Goal: Transaction & Acquisition: Purchase product/service

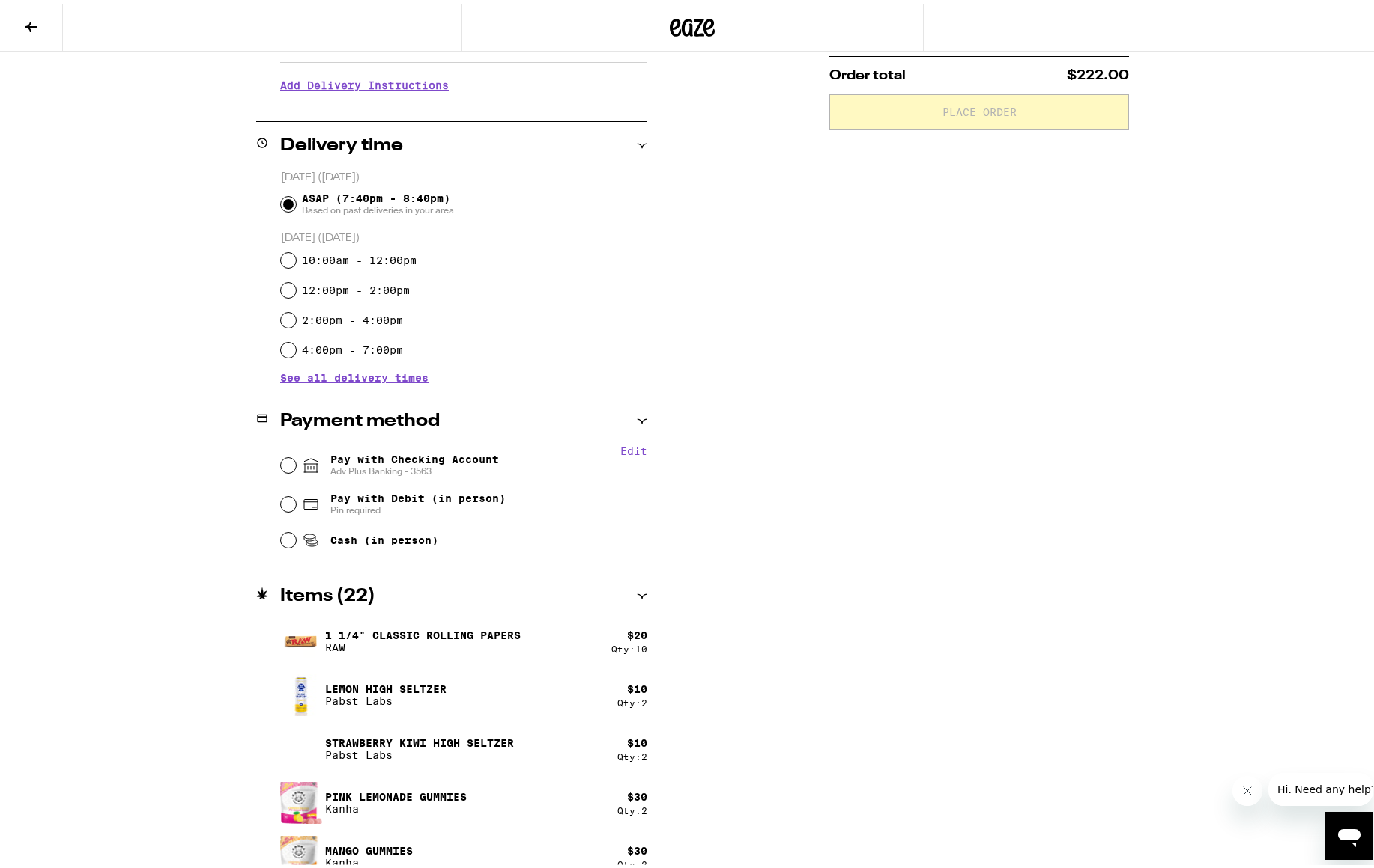
scroll to position [300, 0]
click at [281, 461] on input "Pay with Checking Account Adv Plus Banking - 3563" at bounding box center [288, 461] width 15 height 15
radio input "true"
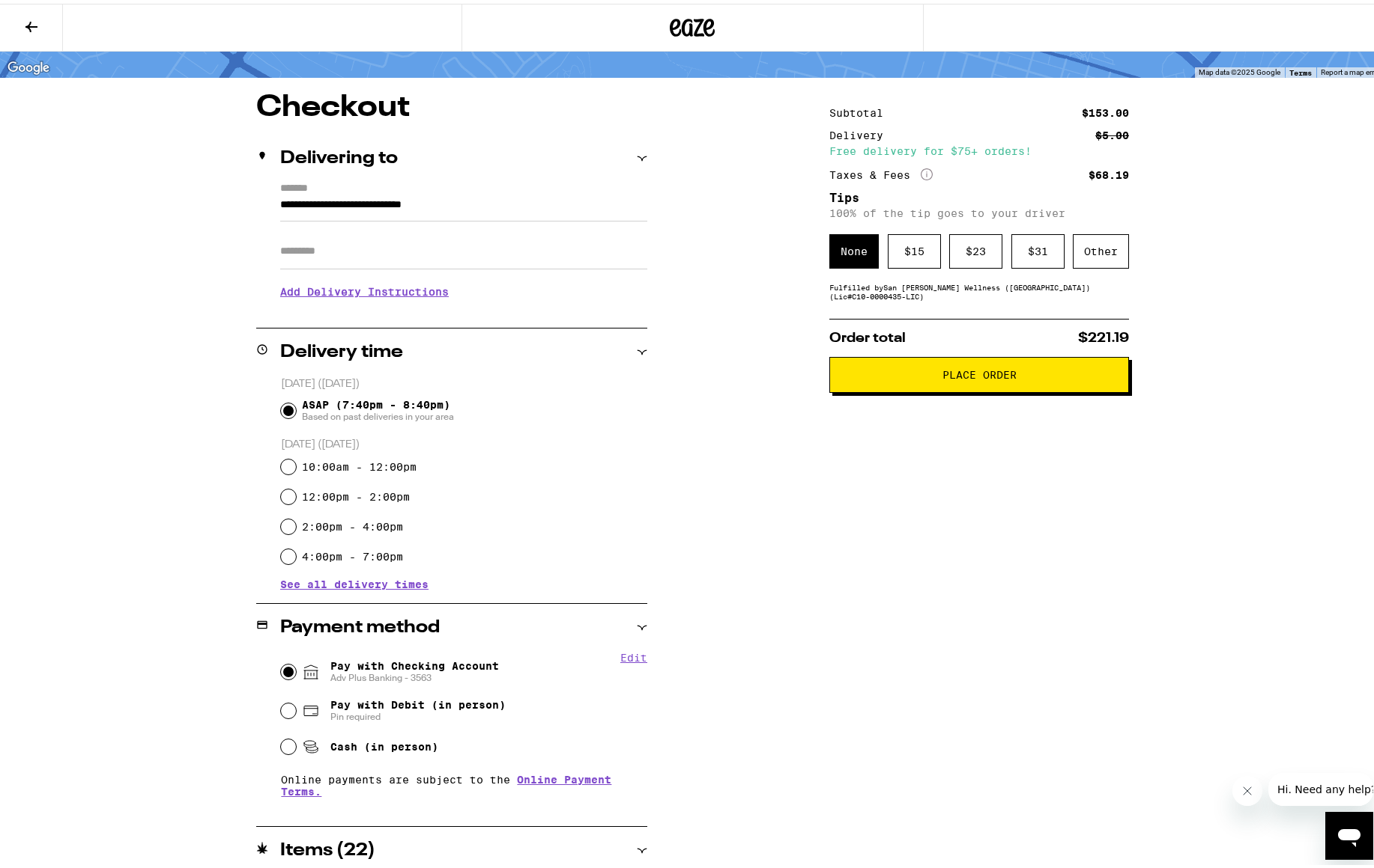
scroll to position [75, 0]
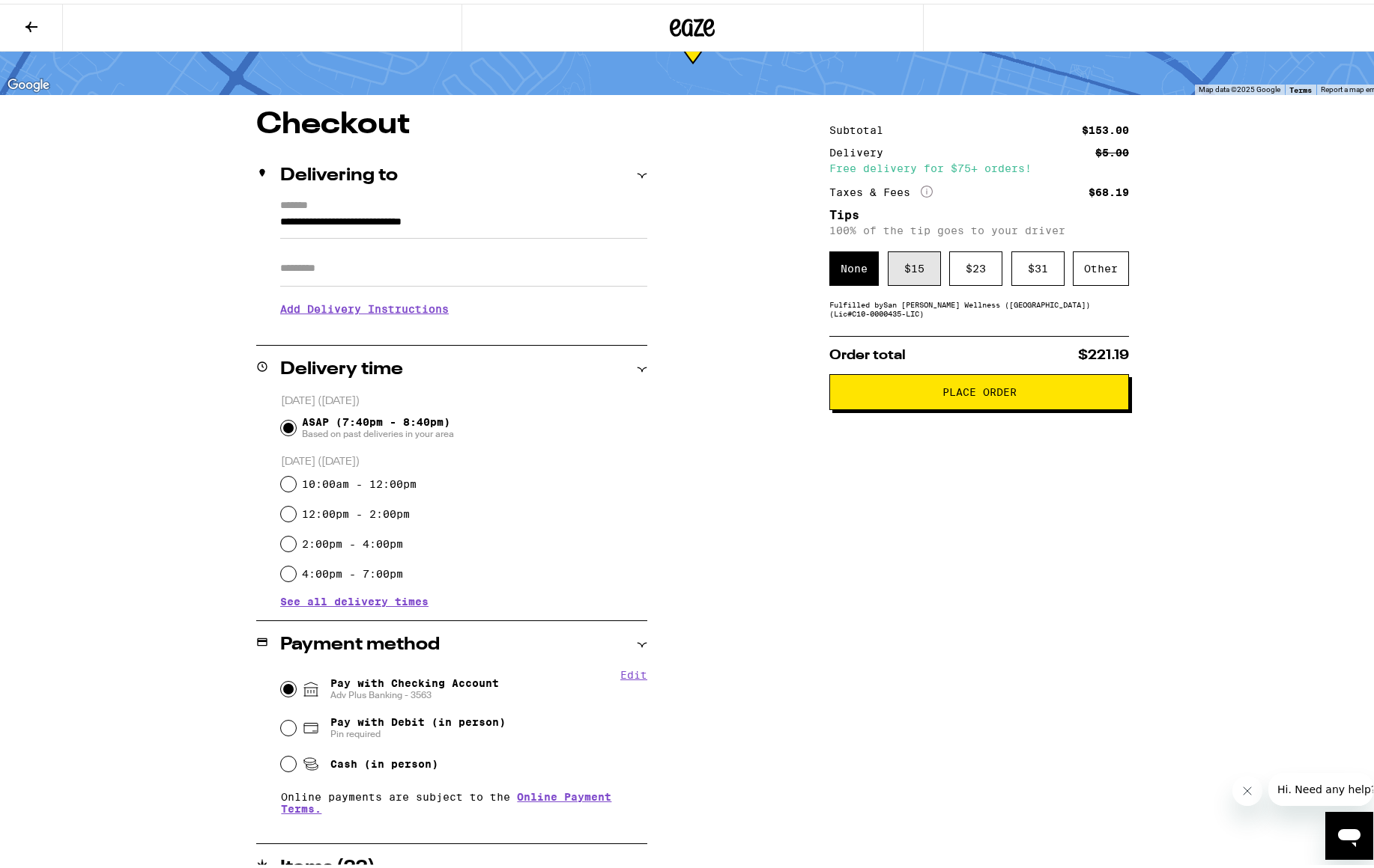
click at [920, 280] on div "$ 15" at bounding box center [914, 265] width 53 height 34
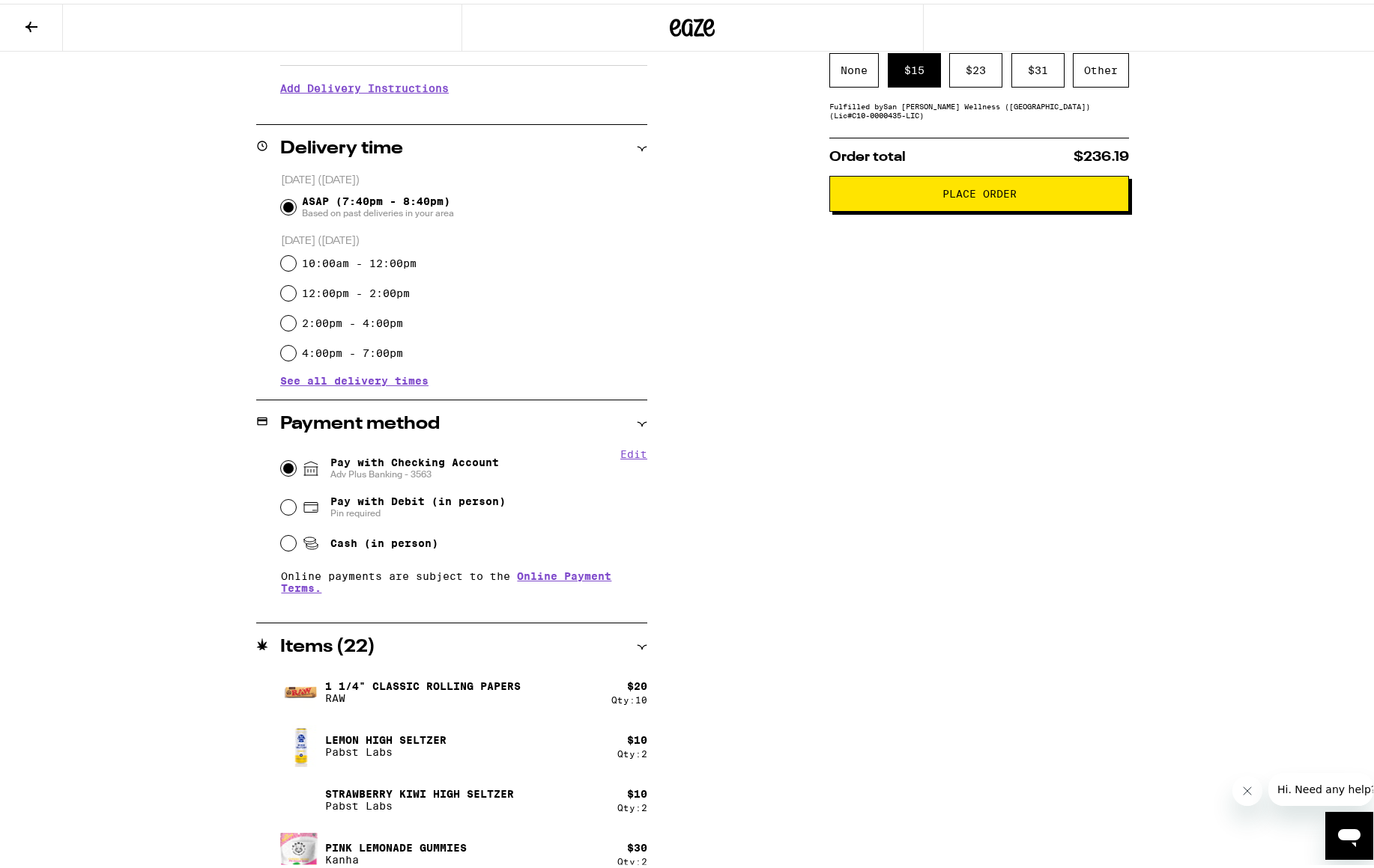
scroll to position [300, 0]
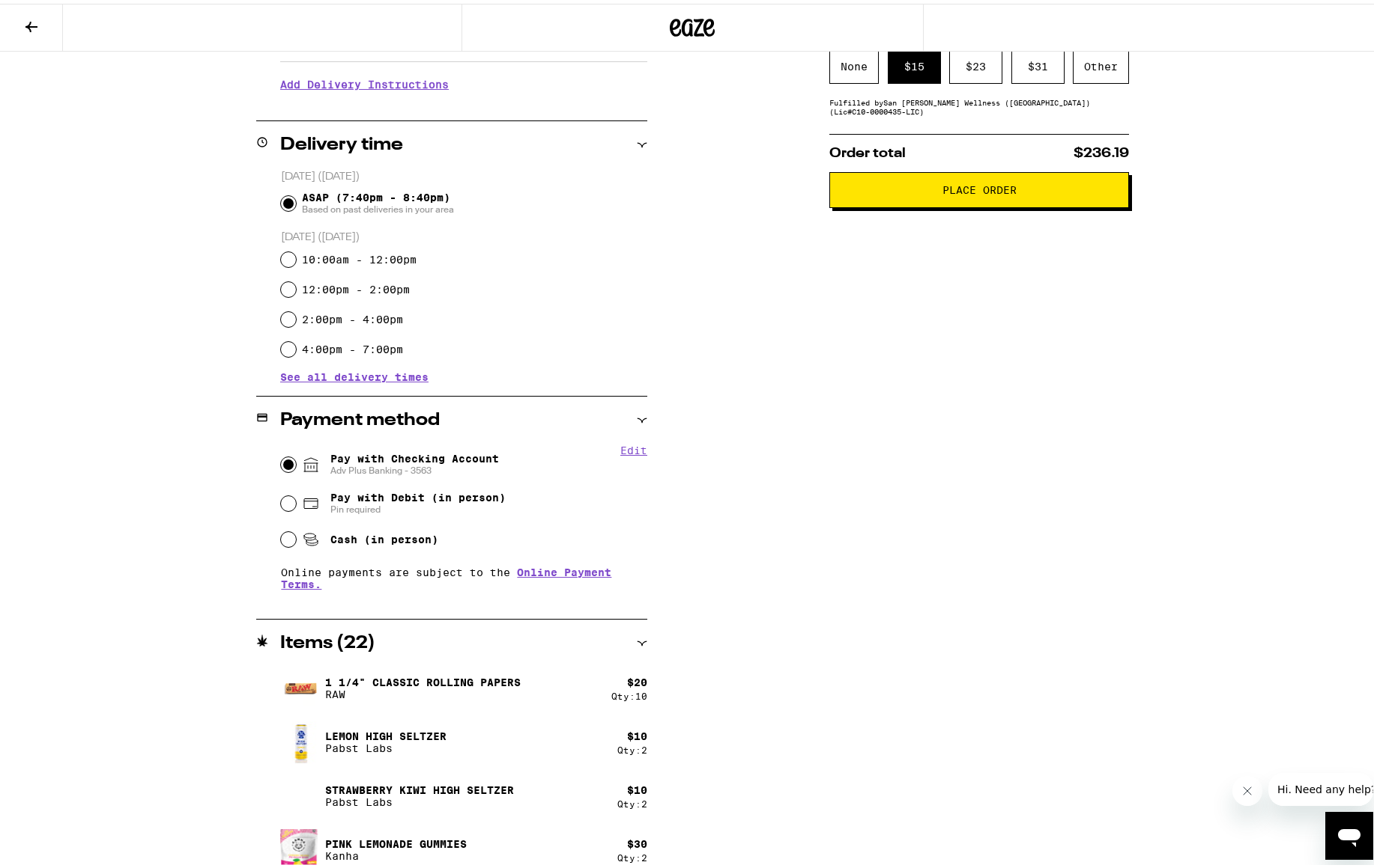
click at [988, 191] on span "Place Order" at bounding box center [979, 187] width 74 height 11
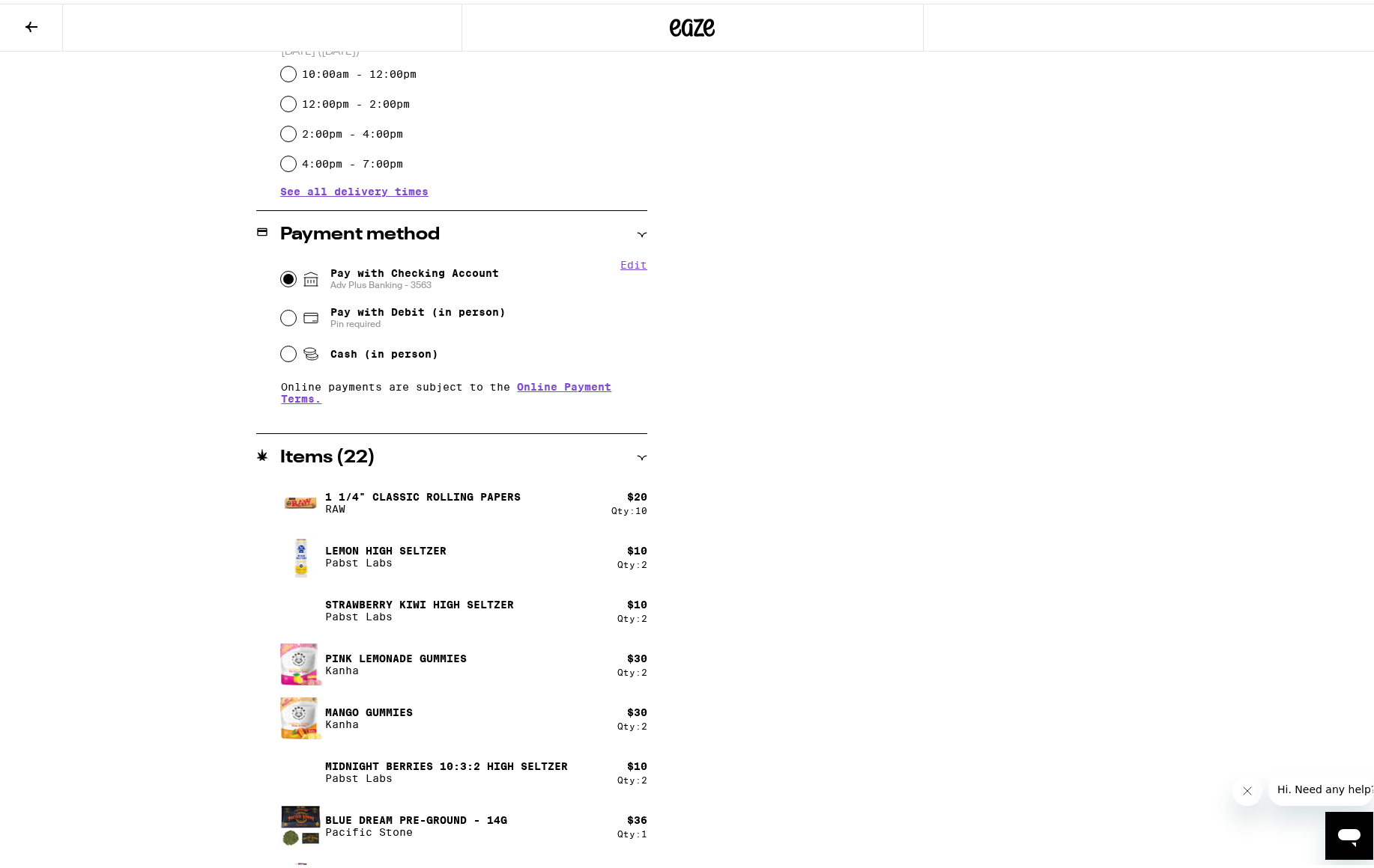
scroll to position [524, 0]
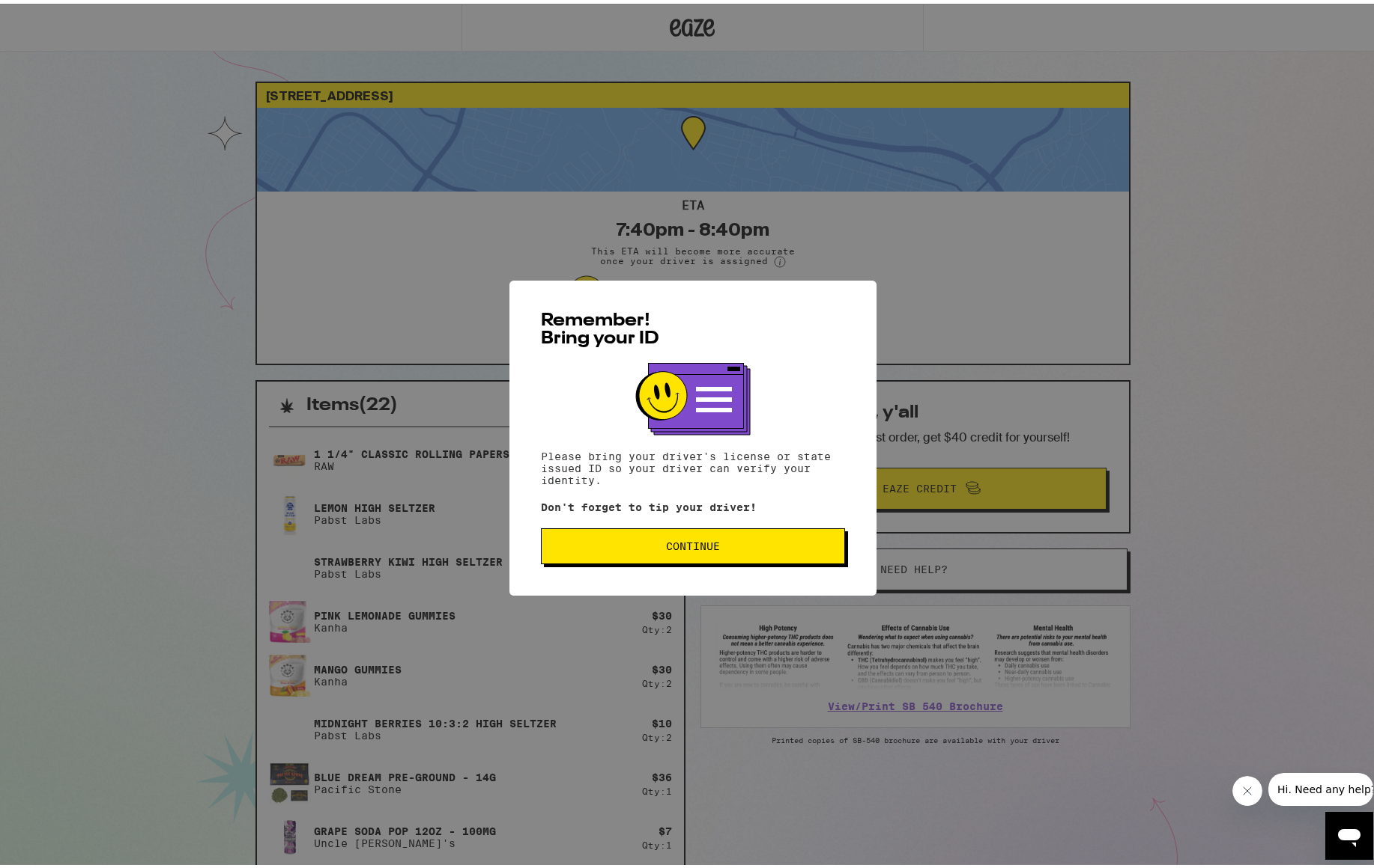
click at [756, 544] on span "Continue" at bounding box center [692, 543] width 279 height 11
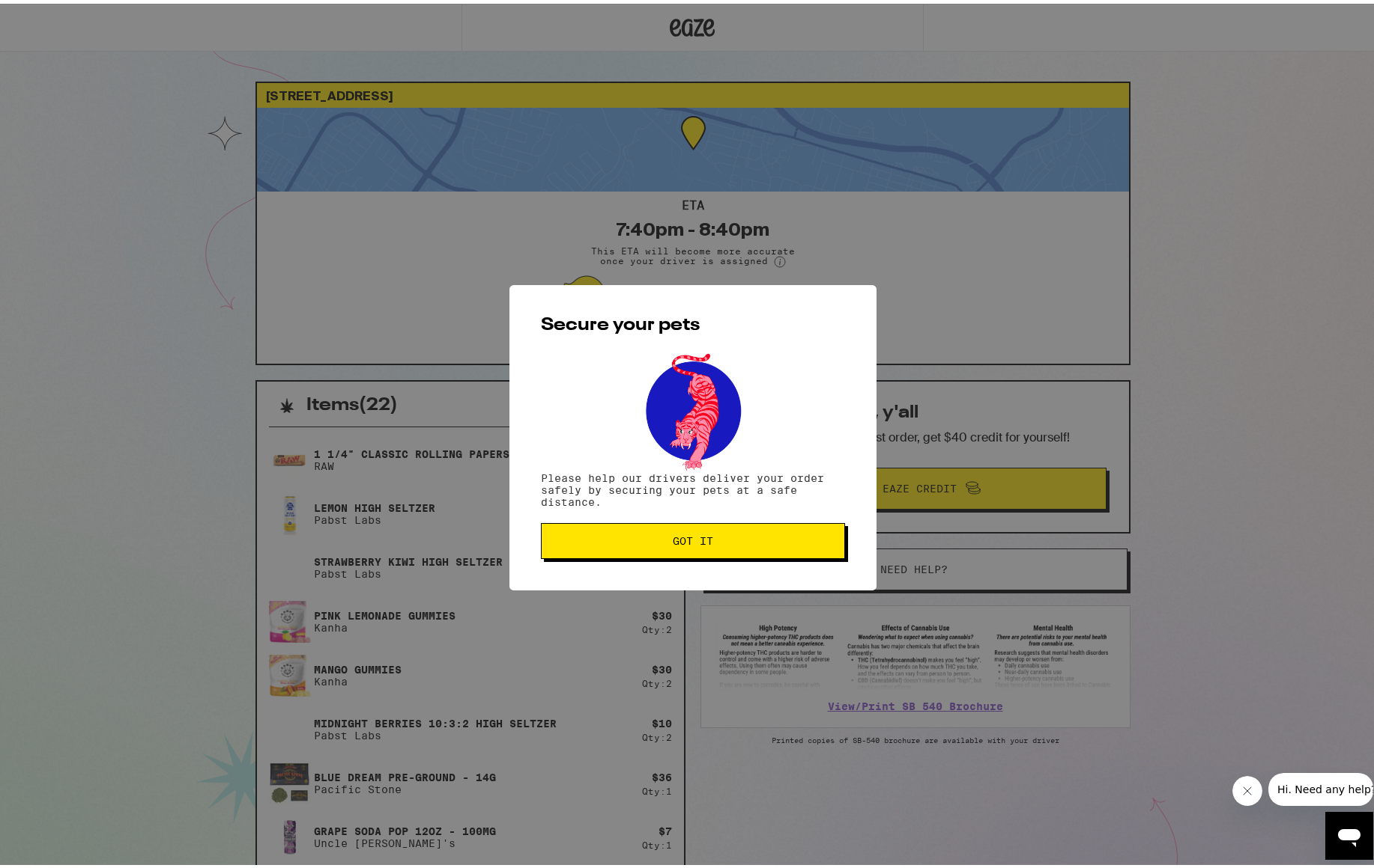
click at [756, 543] on span "Got it" at bounding box center [692, 538] width 279 height 11
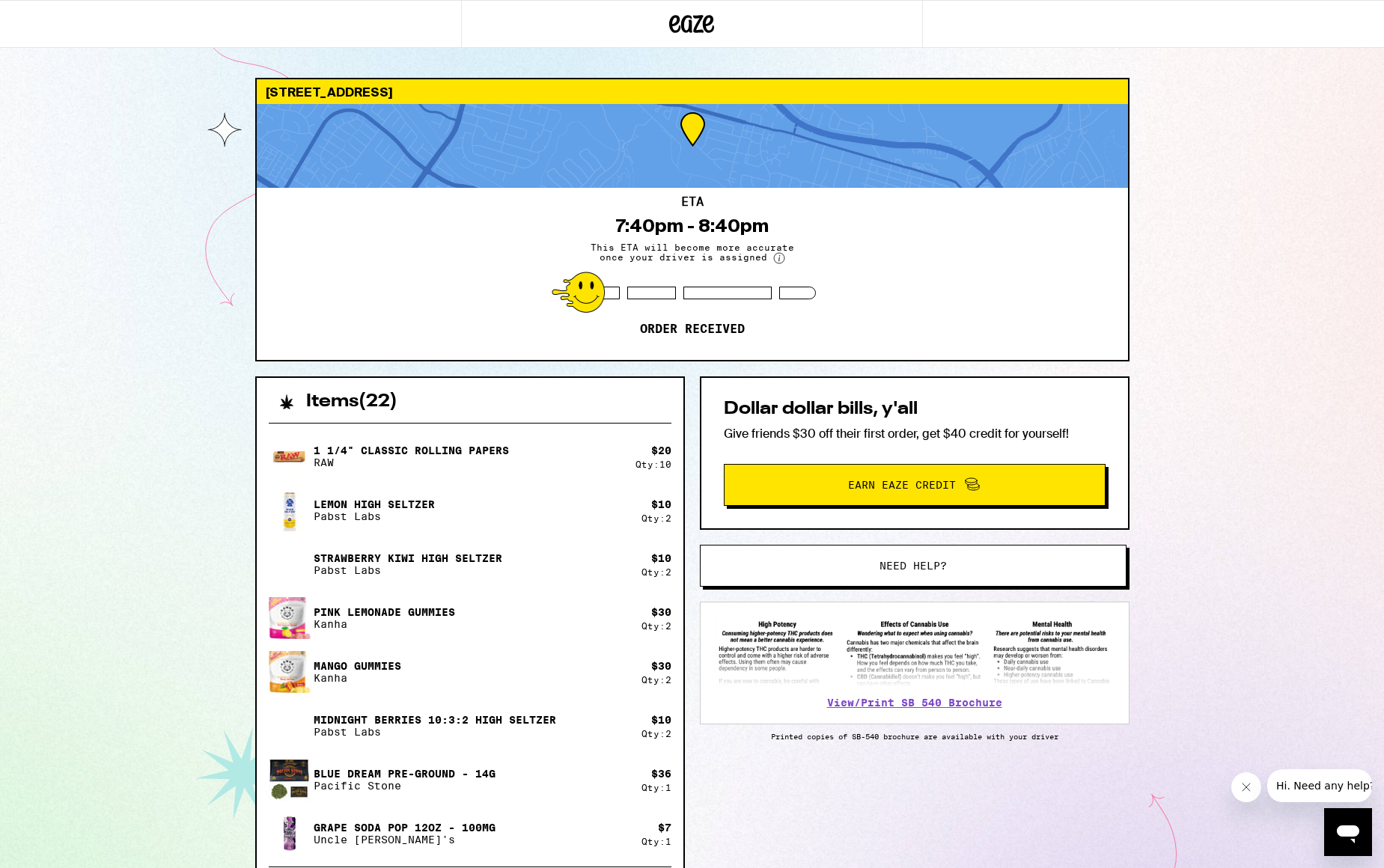
click at [86, 476] on div "[STREET_ADDRESS] ETA 7:40pm - 8:40pm This ETA will become more accurate once yo…" at bounding box center [692, 549] width 1384 height 1097
